Goal: Task Accomplishment & Management: Use online tool/utility

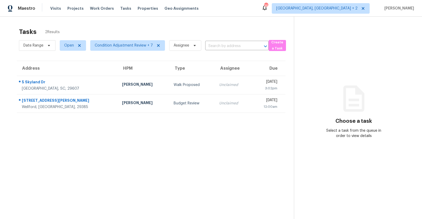
scroll to position [3, 0]
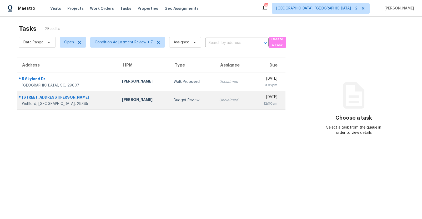
click at [131, 99] on td "William Bynum" at bounding box center [143, 100] width 51 height 18
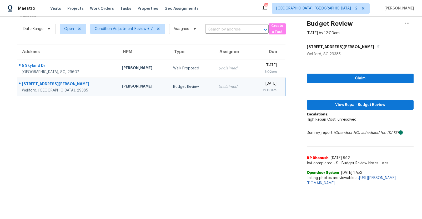
scroll to position [17, 0]
click at [359, 79] on span "Claim" at bounding box center [360, 78] width 98 height 7
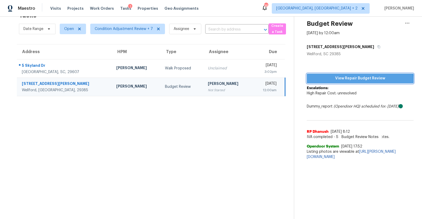
click at [351, 80] on span "View Repair Budget Review" at bounding box center [360, 78] width 98 height 7
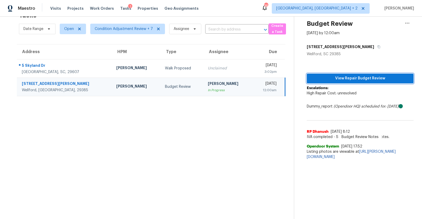
click at [356, 77] on span "View Repair Budget Review" at bounding box center [360, 78] width 98 height 7
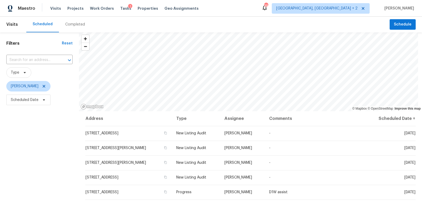
click at [78, 25] on div "Completed" at bounding box center [75, 24] width 20 height 5
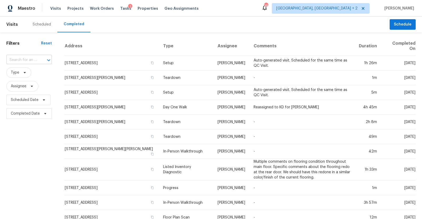
click at [33, 59] on input "text" at bounding box center [21, 60] width 31 height 8
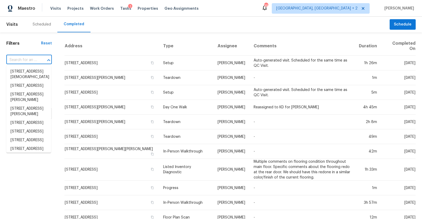
paste input "[STREET_ADDRESS][PERSON_NAME][PERSON_NAME]"
type input "[STREET_ADDRESS][PERSON_NAME][PERSON_NAME]"
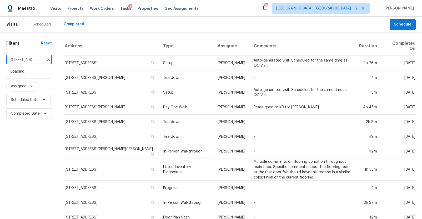
scroll to position [0, 30]
click at [32, 69] on li "[STREET_ADDRESS][PERSON_NAME][PERSON_NAME]" at bounding box center [28, 77] width 45 height 20
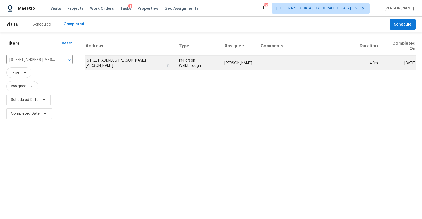
click at [118, 62] on td "[STREET_ADDRESS][PERSON_NAME][PERSON_NAME]" at bounding box center [129, 63] width 89 height 15
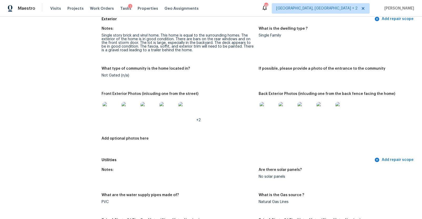
scroll to position [183, 0]
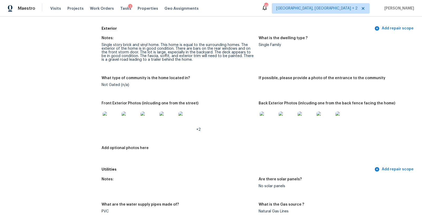
click at [110, 121] on img at bounding box center [111, 120] width 17 height 17
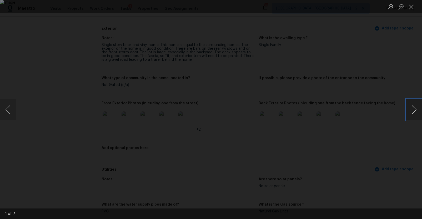
click at [412, 106] on button "Next image" at bounding box center [414, 109] width 16 height 21
click at [413, 106] on button "Next image" at bounding box center [414, 109] width 16 height 21
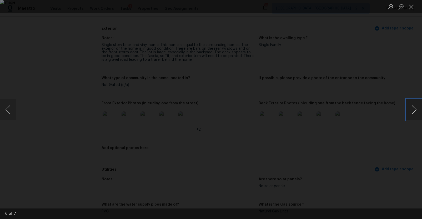
click at [413, 106] on button "Next image" at bounding box center [414, 109] width 16 height 21
click at [392, 139] on div "Lightbox" at bounding box center [211, 109] width 422 height 219
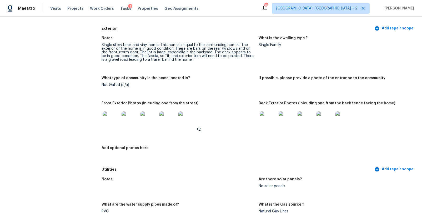
click at [269, 122] on img at bounding box center [268, 120] width 17 height 17
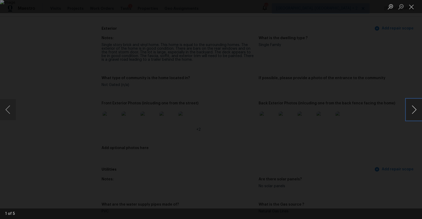
click at [414, 108] on button "Next image" at bounding box center [414, 109] width 16 height 21
click at [8, 107] on button "Previous image" at bounding box center [8, 109] width 16 height 21
click at [412, 106] on button "Next image" at bounding box center [414, 109] width 16 height 21
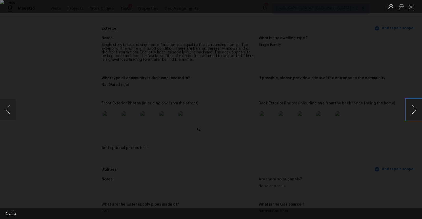
click at [412, 106] on button "Next image" at bounding box center [414, 109] width 16 height 21
click at [388, 122] on div "Lightbox" at bounding box center [211, 109] width 422 height 219
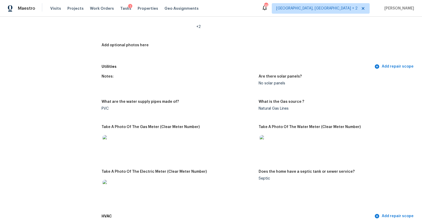
scroll to position [301, 0]
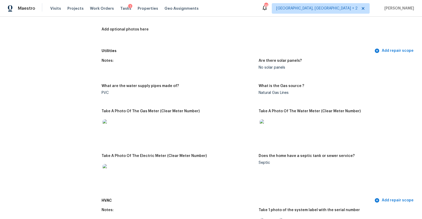
click at [114, 130] on img at bounding box center [111, 127] width 17 height 17
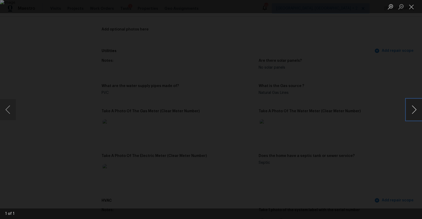
click at [412, 111] on button "Next image" at bounding box center [414, 109] width 16 height 21
click at [392, 138] on div "Lightbox" at bounding box center [211, 109] width 422 height 219
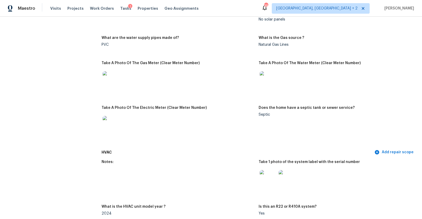
scroll to position [379, 0]
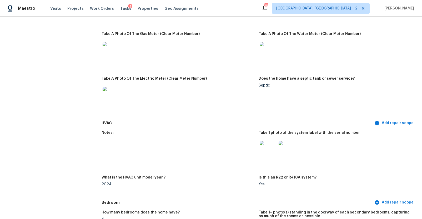
click at [270, 146] on img at bounding box center [268, 149] width 17 height 17
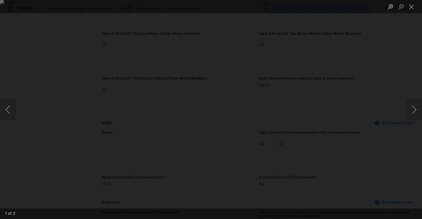
click at [387, 134] on div "Lightbox" at bounding box center [211, 109] width 422 height 219
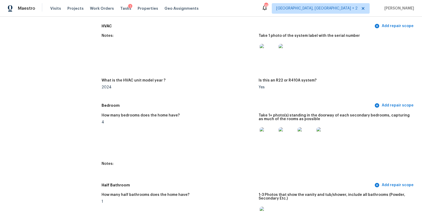
scroll to position [496, 0]
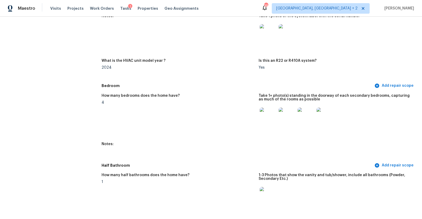
click at [271, 114] on img at bounding box center [268, 116] width 17 height 17
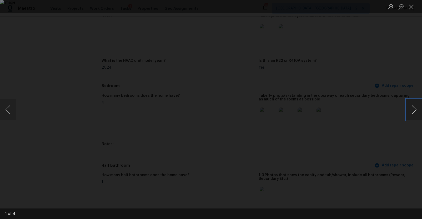
click at [414, 109] on button "Next image" at bounding box center [414, 109] width 16 height 21
click at [387, 143] on div "Lightbox" at bounding box center [211, 109] width 422 height 219
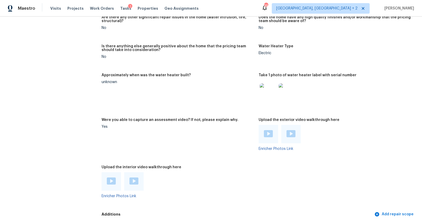
scroll to position [1038, 0]
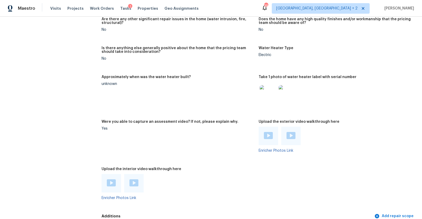
click at [264, 133] on img at bounding box center [268, 135] width 9 height 7
click at [289, 137] on img at bounding box center [291, 135] width 9 height 7
click at [109, 181] on img at bounding box center [111, 182] width 9 height 7
click at [134, 183] on img at bounding box center [133, 182] width 9 height 7
